Goal: Transaction & Acquisition: Book appointment/travel/reservation

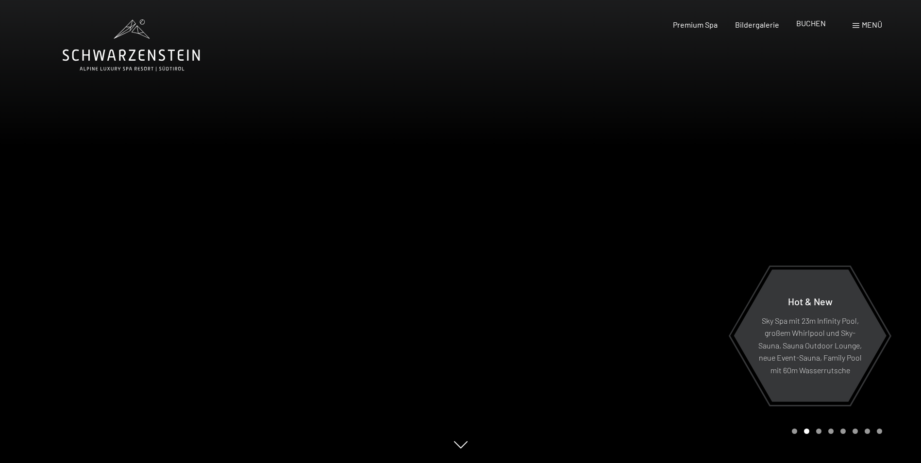
click at [812, 24] on span "BUCHEN" at bounding box center [811, 22] width 30 height 9
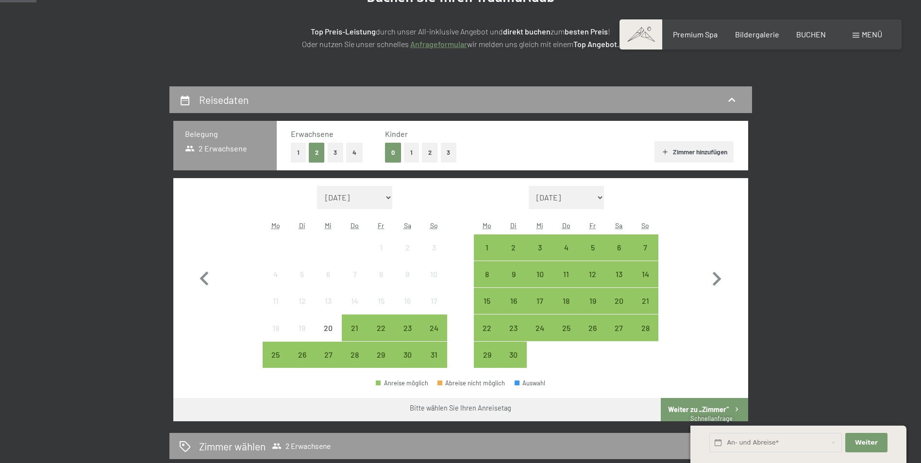
scroll to position [146, 0]
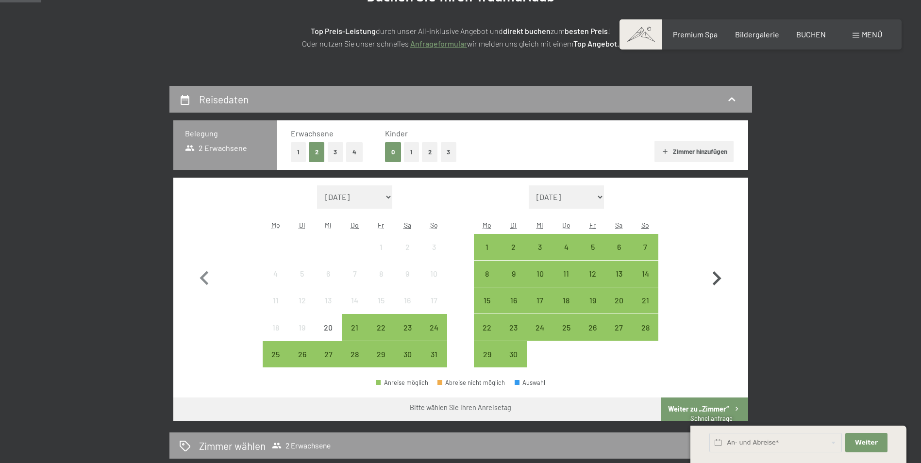
click at [716, 281] on icon "button" at bounding box center [717, 278] width 9 height 14
select select "[DATE]"
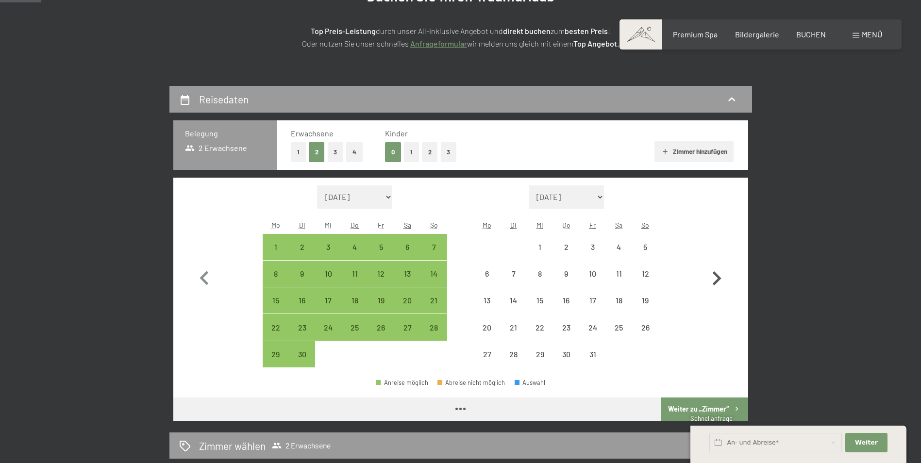
click at [716, 281] on icon "button" at bounding box center [717, 278] width 9 height 14
select select "[DATE]"
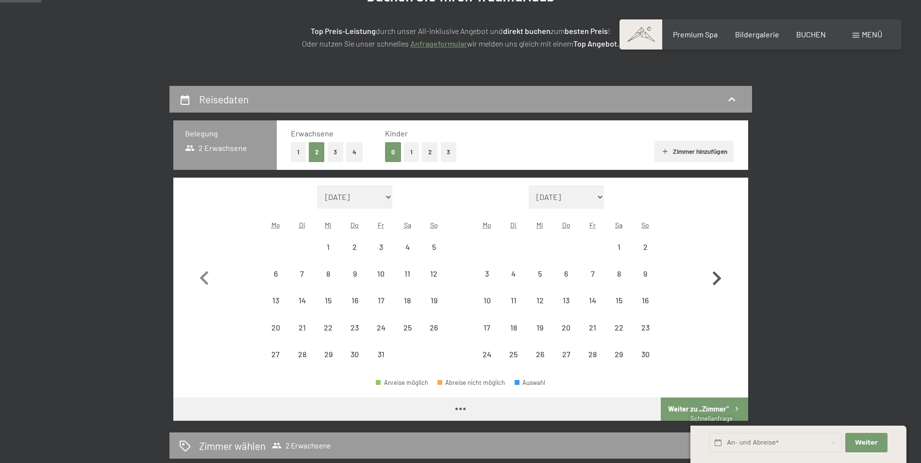
click at [716, 281] on icon "button" at bounding box center [717, 278] width 9 height 14
select select "[DATE]"
click at [716, 281] on icon "button" at bounding box center [717, 278] width 9 height 14
select select "[DATE]"
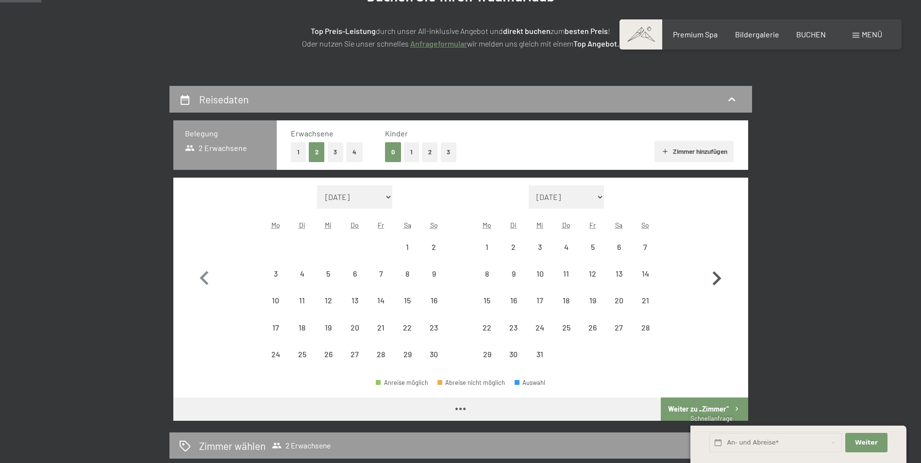
select select "[DATE]"
click at [716, 281] on icon "button" at bounding box center [717, 278] width 9 height 14
select select "[DATE]"
click at [716, 281] on icon "button" at bounding box center [717, 278] width 9 height 14
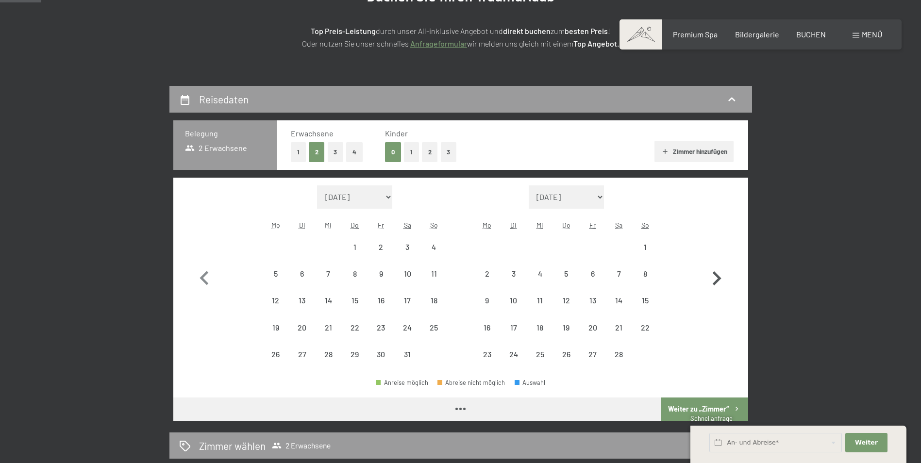
select select "[DATE]"
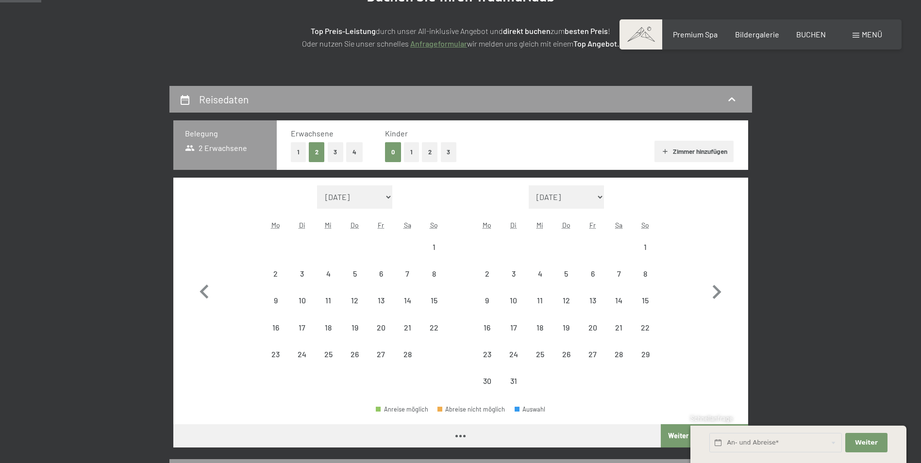
select select "[DATE]"
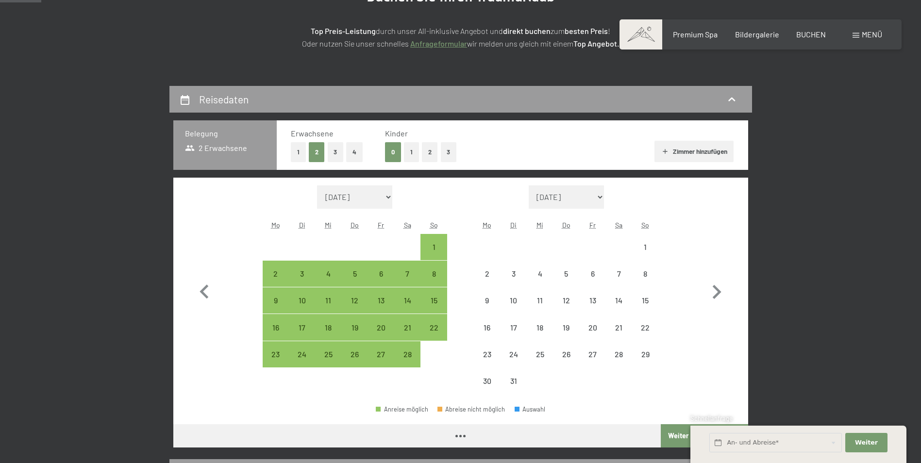
select select "[DATE]"
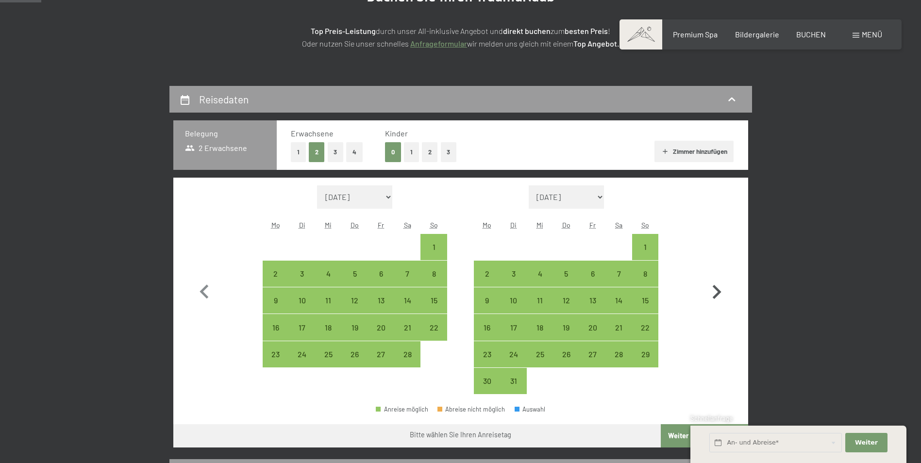
click at [717, 294] on icon "button" at bounding box center [717, 292] width 9 height 14
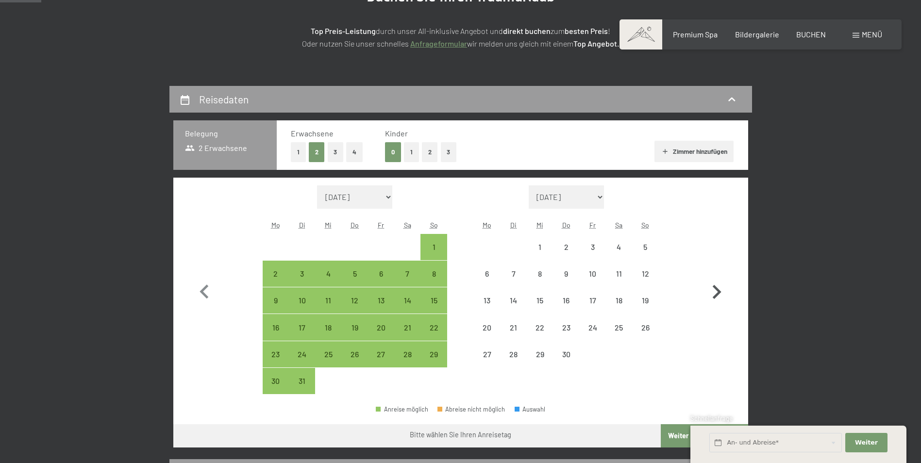
select select "[DATE]"
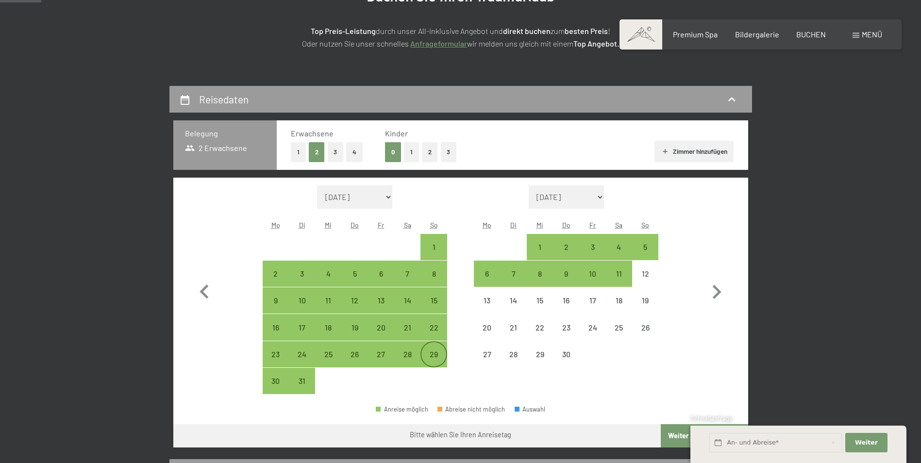
click at [434, 353] on div "29" at bounding box center [433, 363] width 24 height 24
select select "[DATE]"
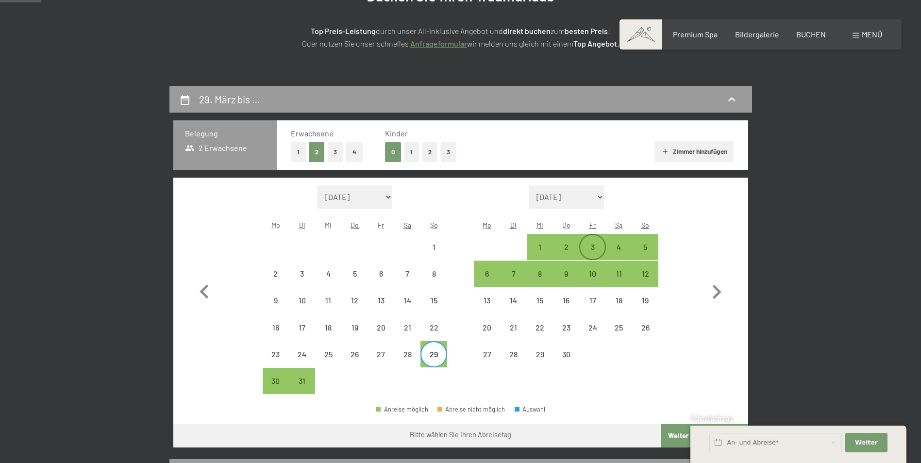
click at [598, 248] on div "3" at bounding box center [592, 255] width 24 height 24
select select "[DATE]"
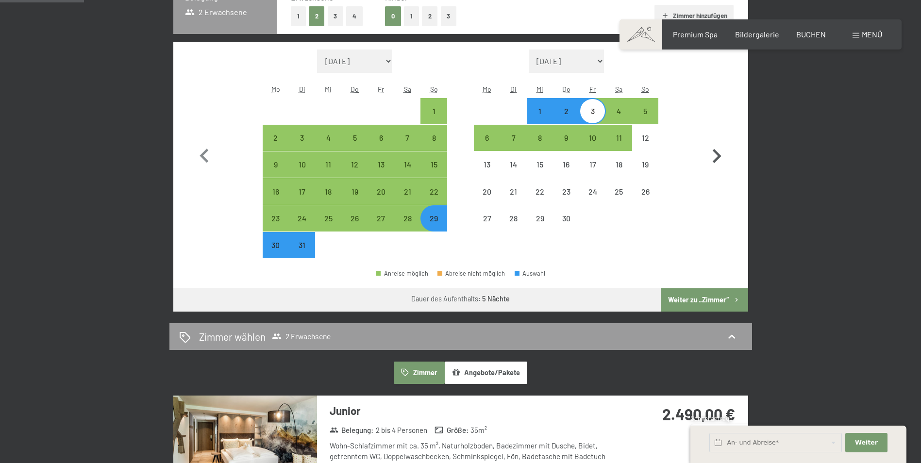
scroll to position [291, 0]
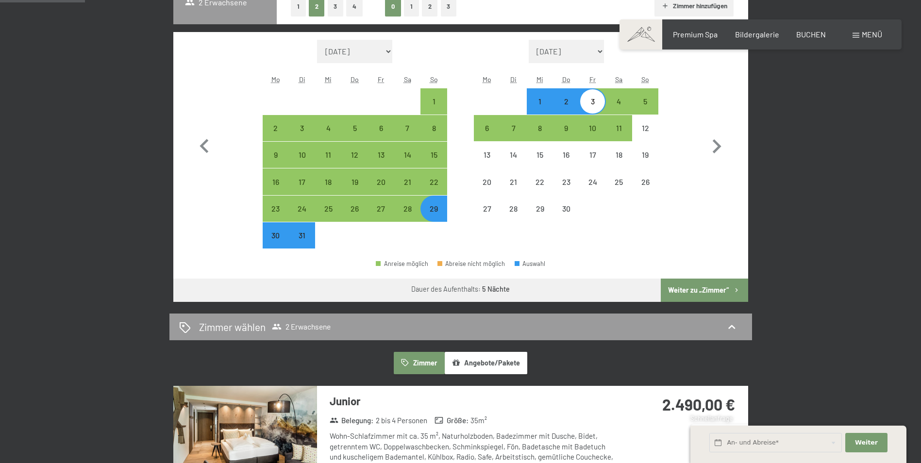
click at [682, 290] on button "Weiter zu „Zimmer“" at bounding box center [704, 290] width 87 height 23
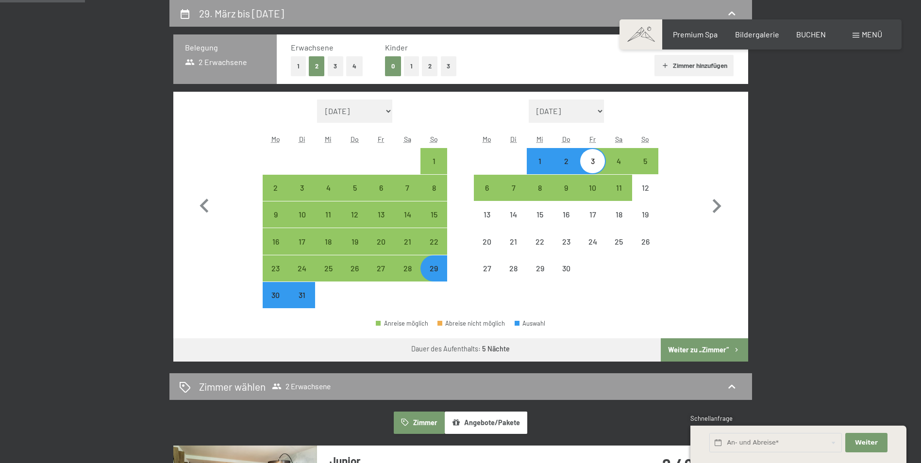
select select "[DATE]"
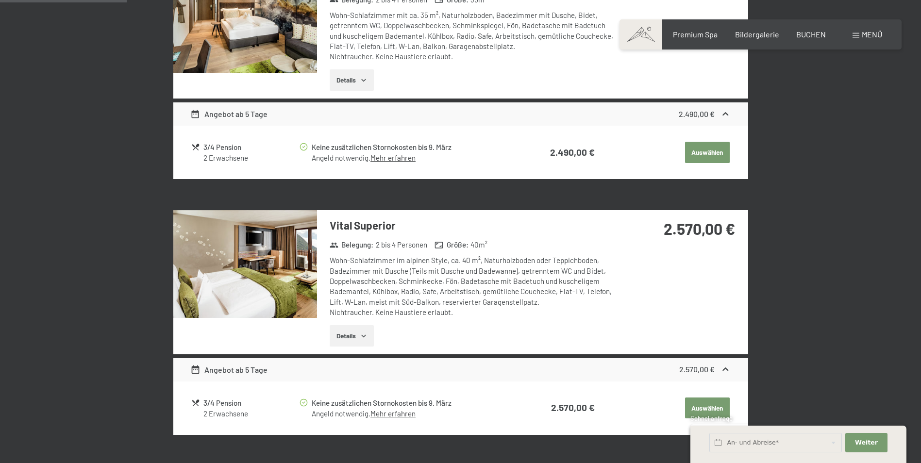
scroll to position [523, 0]
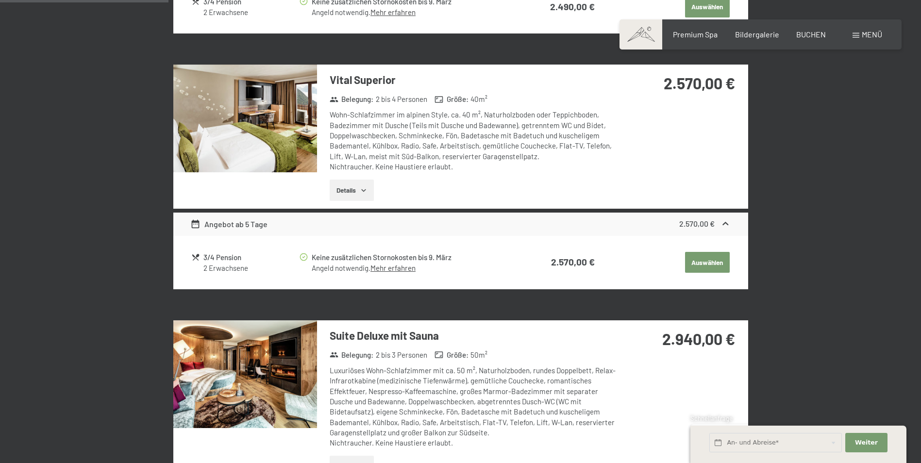
click at [382, 17] on link "Mehr erfahren" at bounding box center [393, 12] width 45 height 9
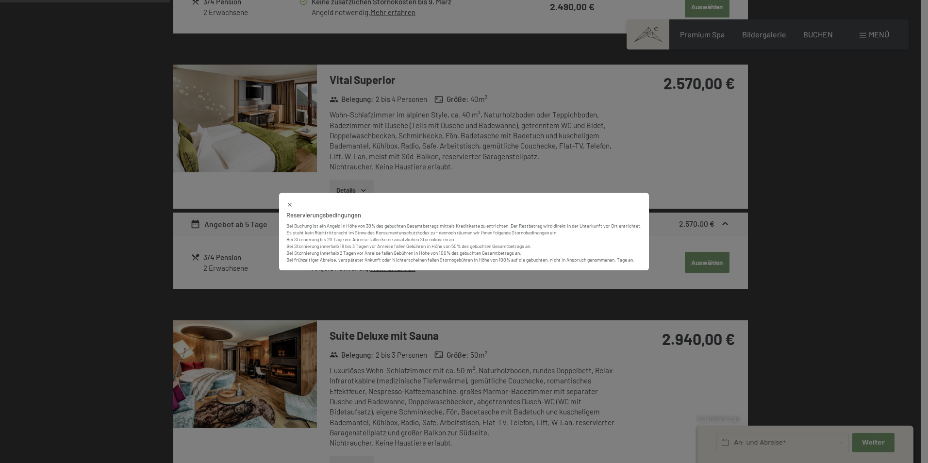
click at [735, 168] on div "Reservierungsbedingungen Bei Buchung ist ein Angeld in Höhe von 30% des gebucht…" at bounding box center [464, 231] width 928 height 463
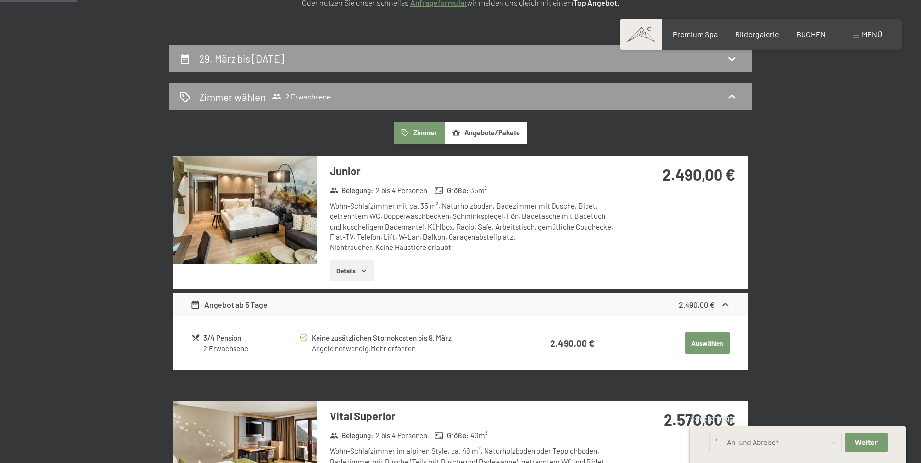
scroll to position [49, 0]
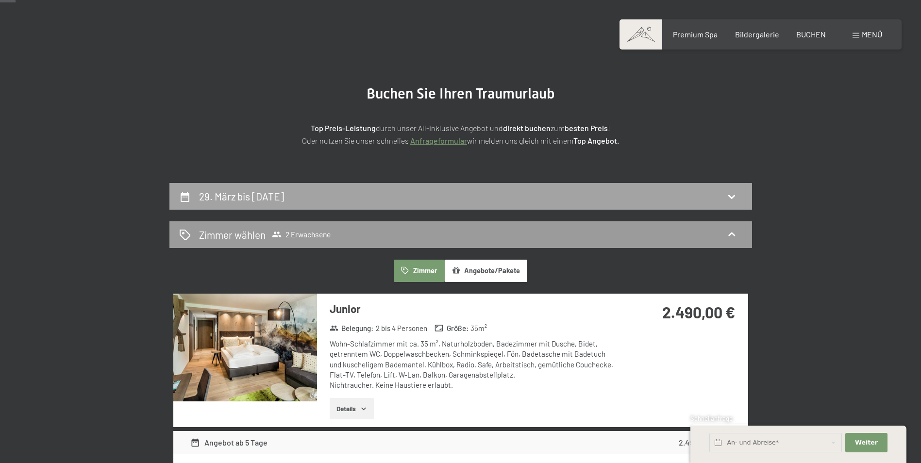
click at [733, 195] on icon at bounding box center [732, 197] width 12 height 12
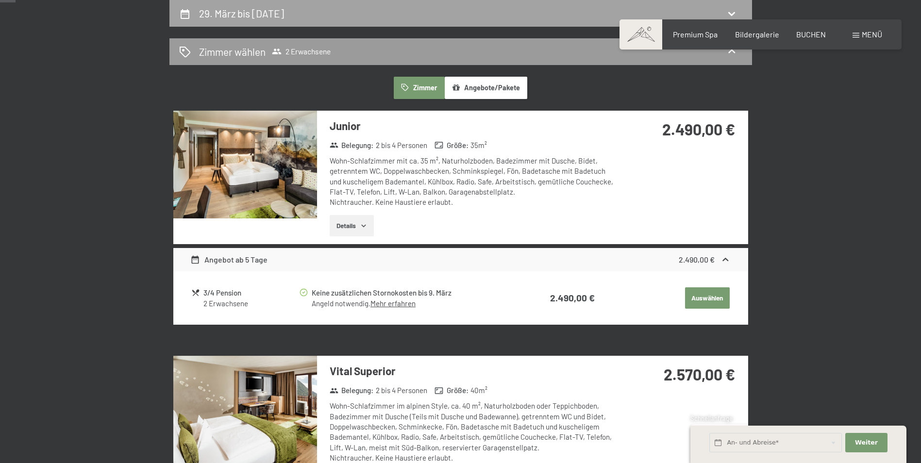
select select "[DATE]"
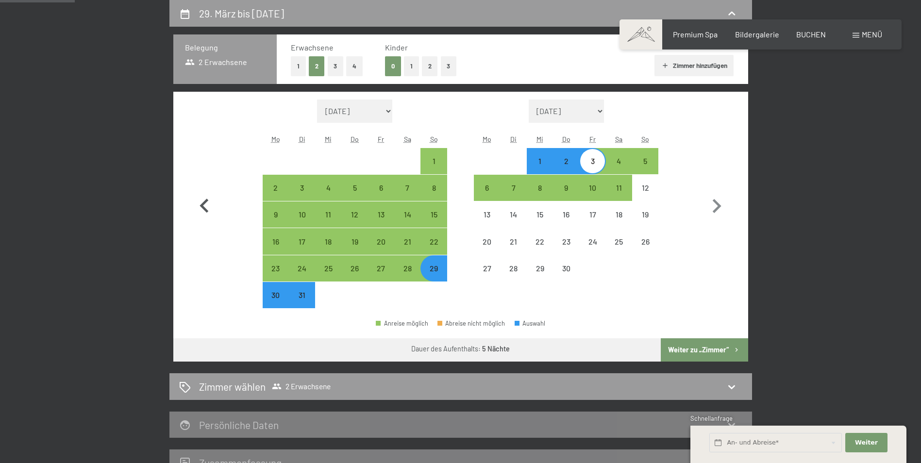
click at [207, 209] on icon "button" at bounding box center [204, 206] width 28 height 28
select select "[DATE]"
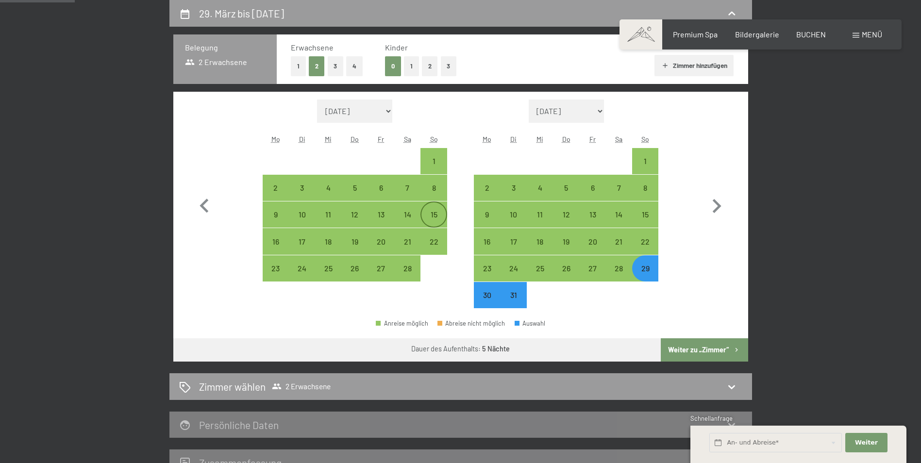
click at [431, 216] on div "15" at bounding box center [433, 223] width 24 height 24
select select "[DATE]"
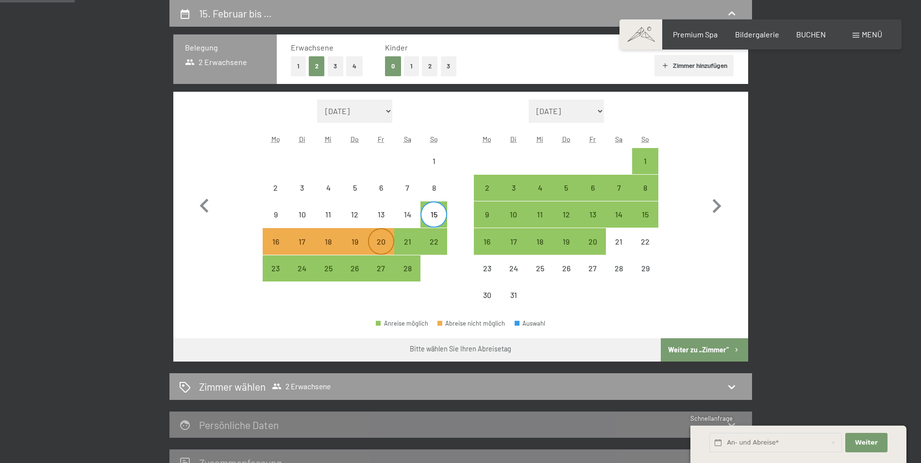
click at [379, 244] on div "20" at bounding box center [381, 250] width 24 height 24
select select "[DATE]"
